Goal: Transaction & Acquisition: Purchase product/service

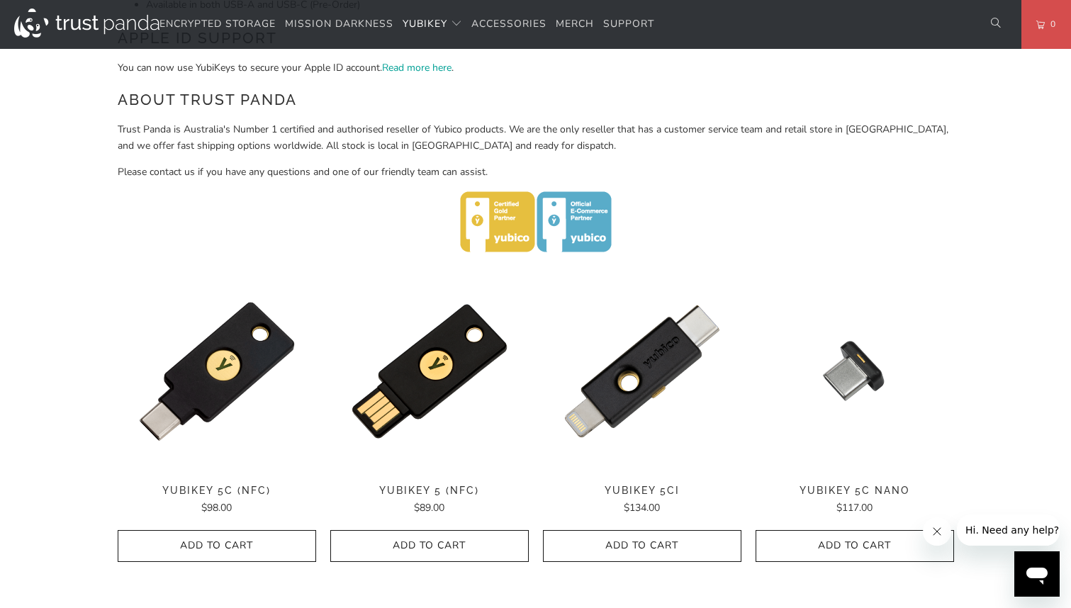
scroll to position [527, 0]
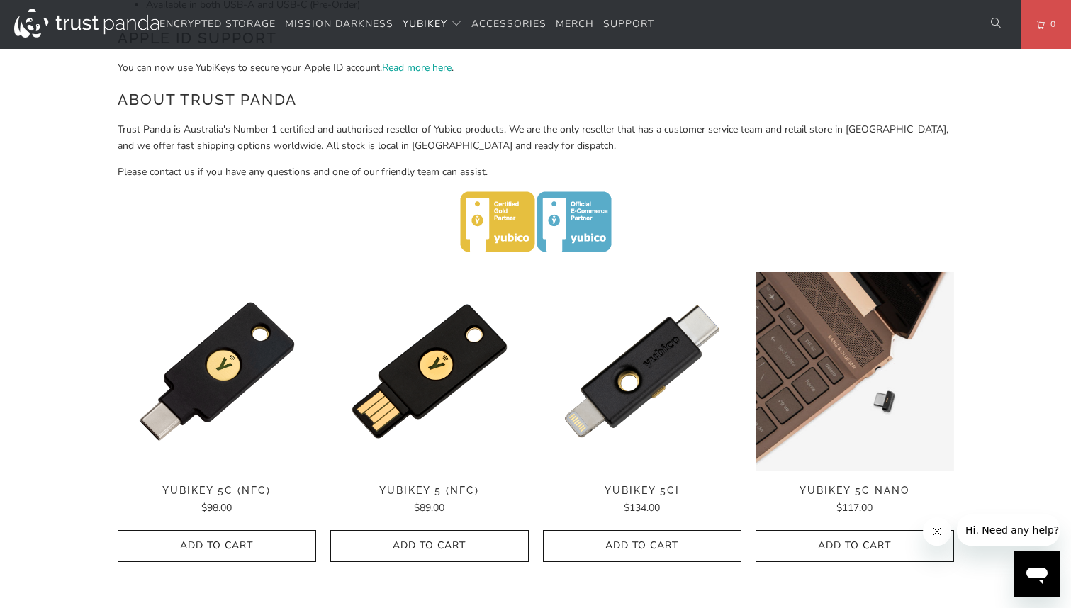
click at [854, 371] on img at bounding box center [855, 371] width 198 height 198
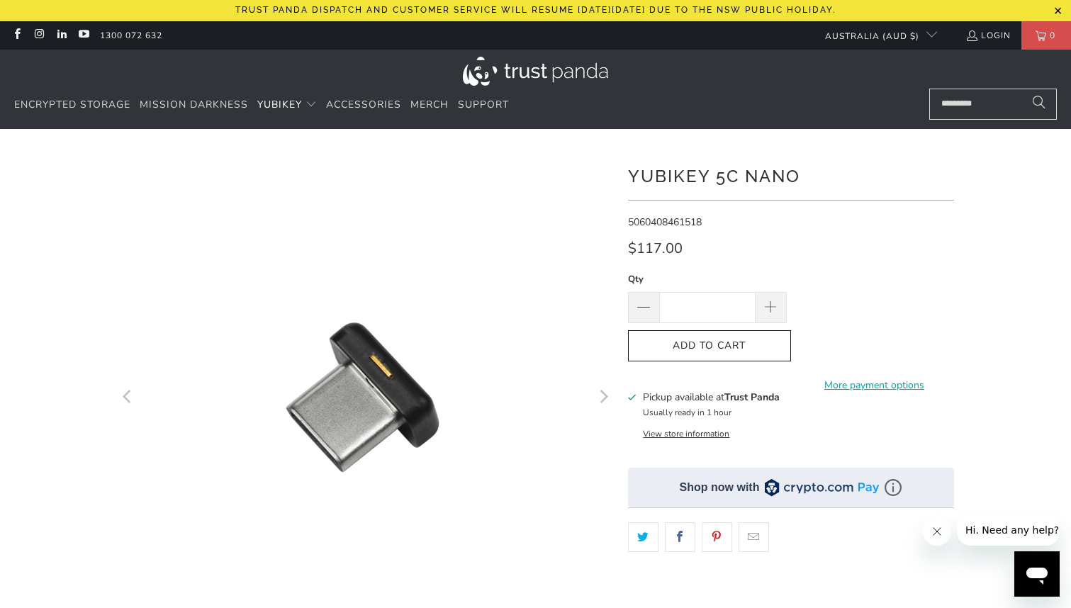
click at [602, 400] on icon "Next" at bounding box center [602, 398] width 13 height 298
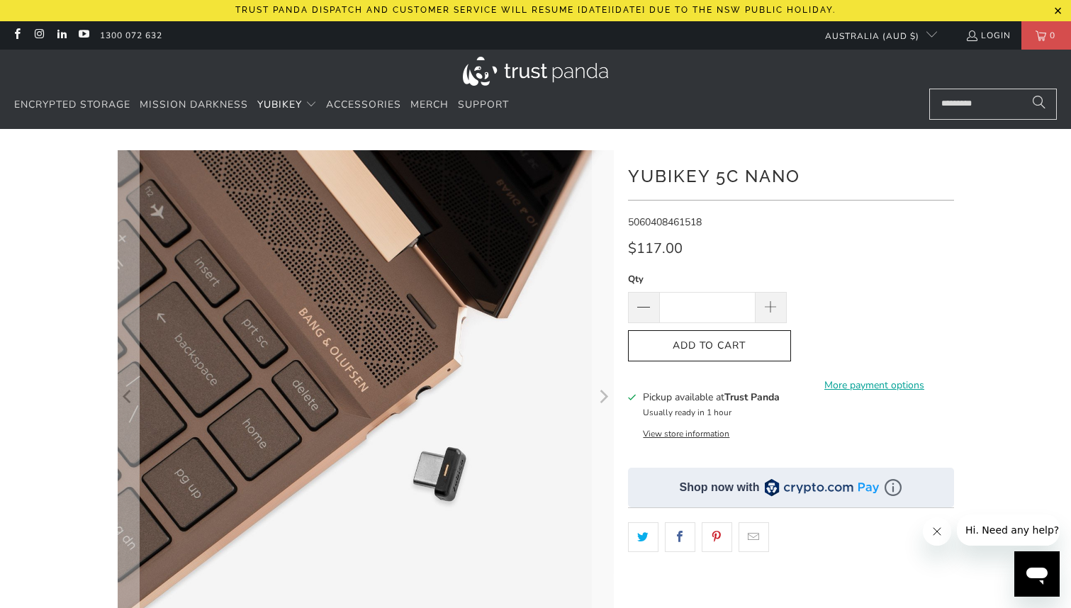
click at [668, 401] on h3 "Pickup available at Trust Panda" at bounding box center [711, 397] width 137 height 15
drag, startPoint x: 714, startPoint y: 306, endPoint x: 694, endPoint y: 306, distance: 20.6
click at [694, 306] on input "*" at bounding box center [707, 307] width 96 height 31
click at [679, 430] on button "View store information" at bounding box center [686, 433] width 86 height 11
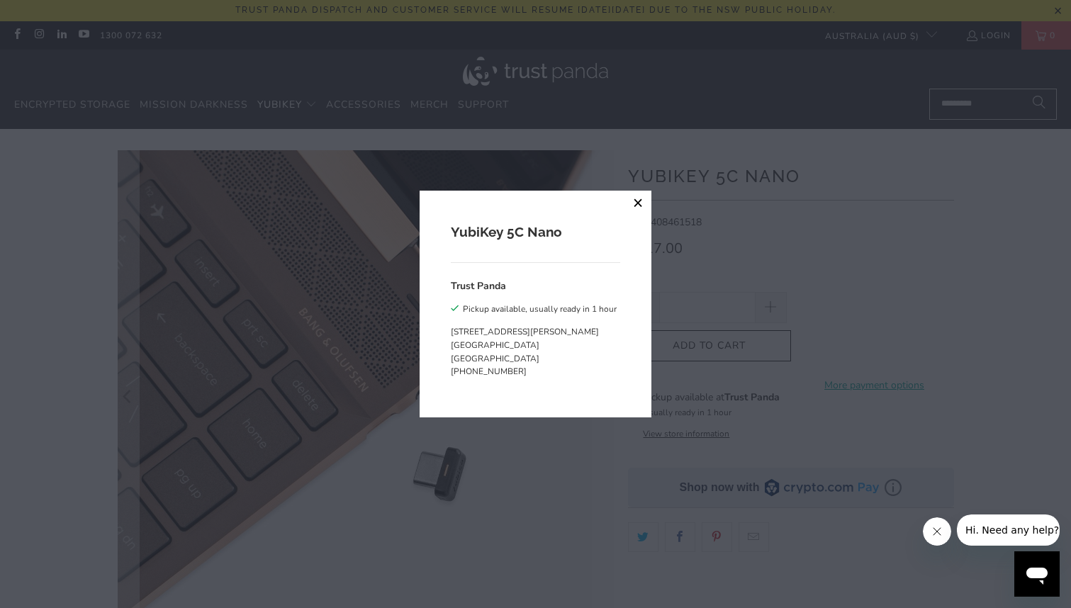
click at [636, 202] on button "close" at bounding box center [639, 204] width 26 height 26
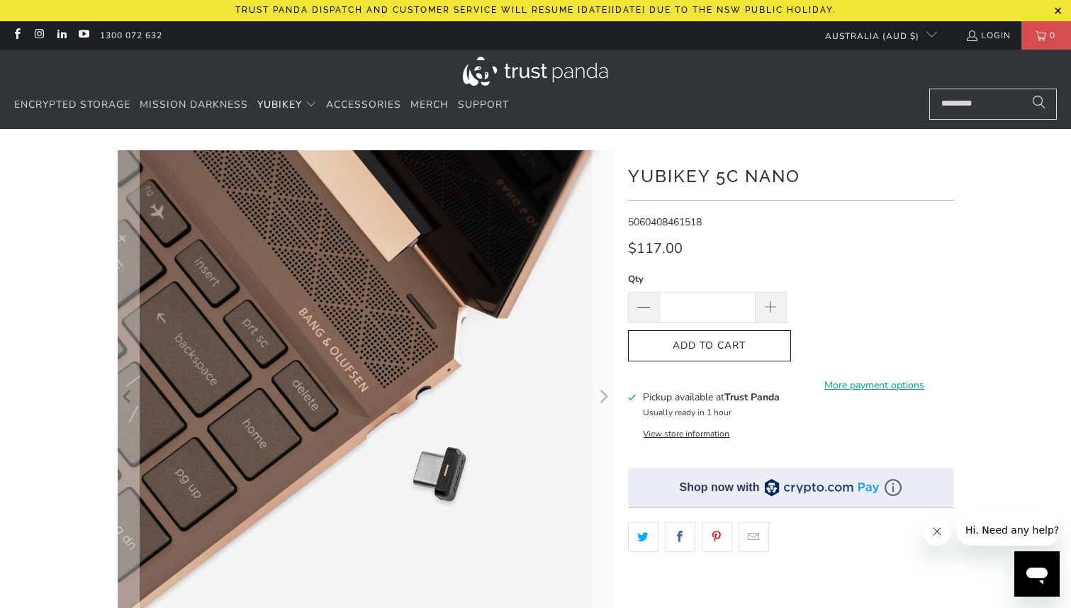
drag, startPoint x: 697, startPoint y: 316, endPoint x: 723, endPoint y: 315, distance: 26.2
click at [723, 315] on input "*" at bounding box center [707, 307] width 96 height 31
drag, startPoint x: 722, startPoint y: 315, endPoint x: 693, endPoint y: 315, distance: 28.4
click at [694, 315] on input "*" at bounding box center [707, 307] width 96 height 31
